Goal: Task Accomplishment & Management: Use online tool/utility

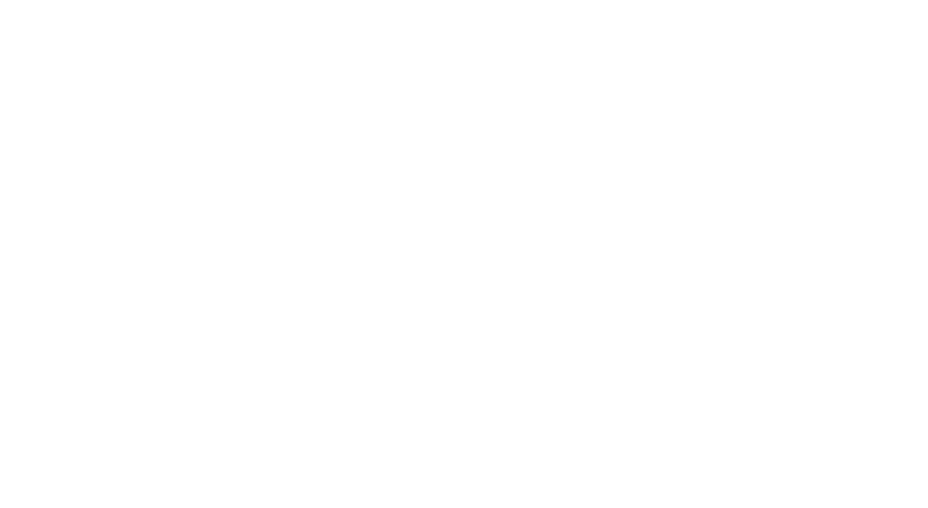
select select "Song"
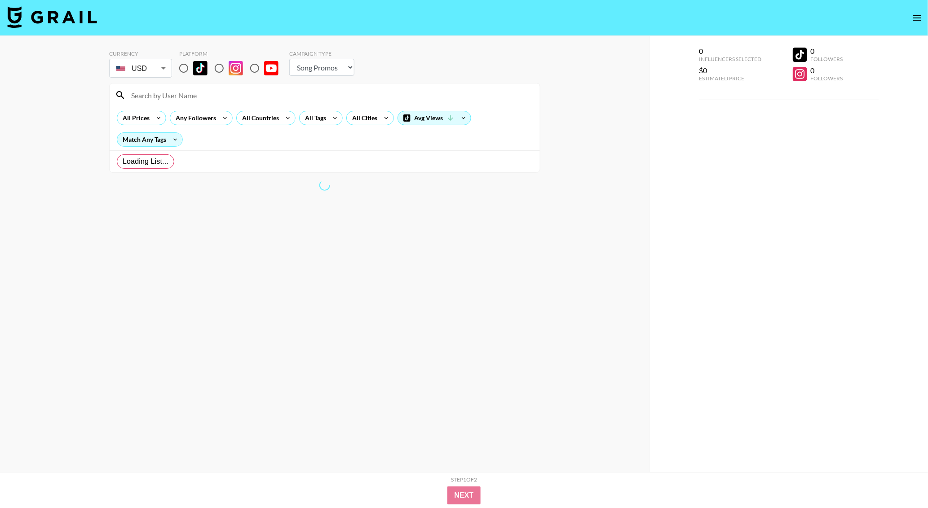
radio input "true"
select select "Brand"
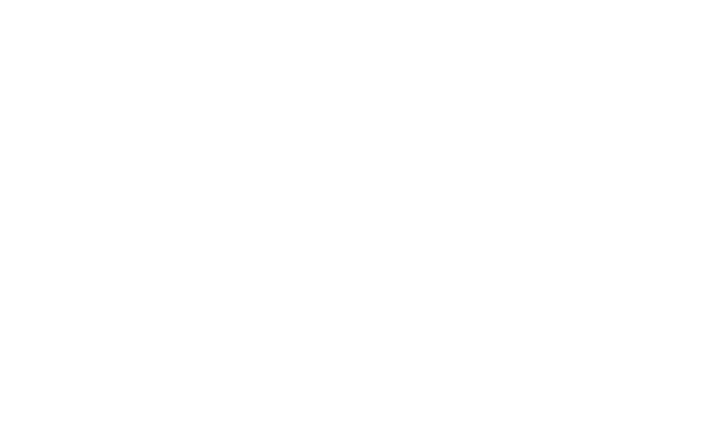
select select "Song"
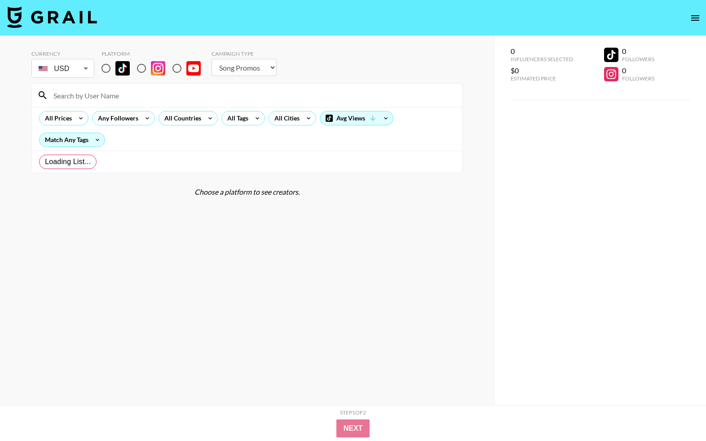
radio input "true"
select select "Brand"
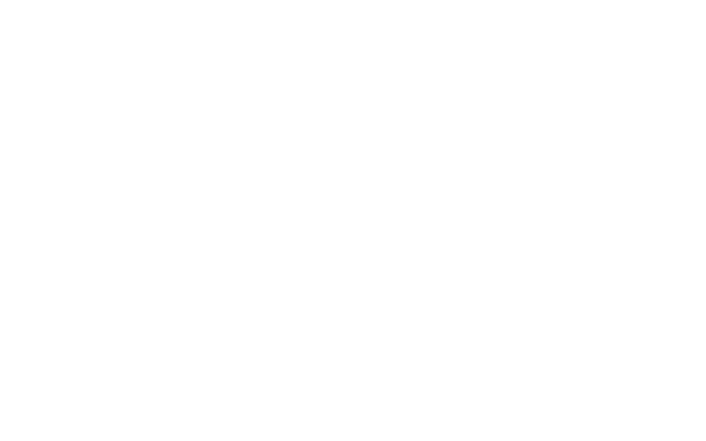
select select "Song"
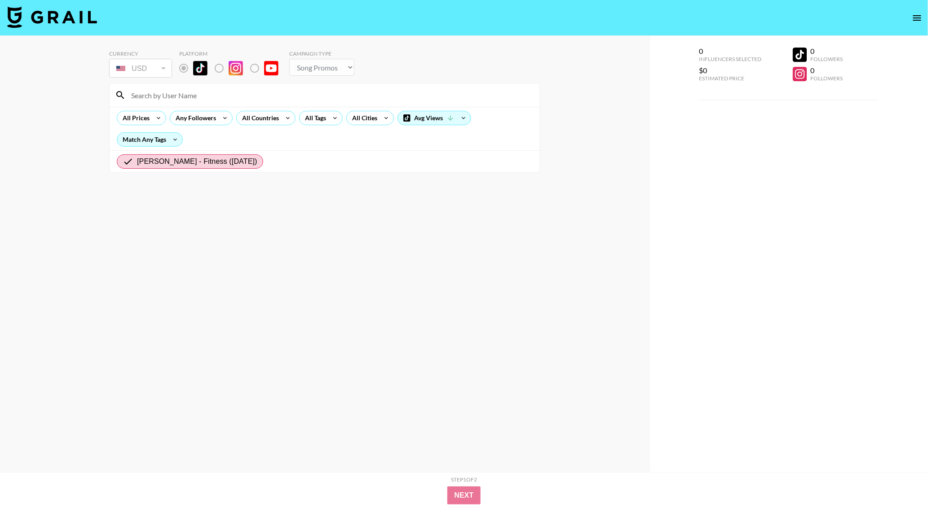
radio input "true"
select select "Brand"
